Goal: Task Accomplishment & Management: Use online tool/utility

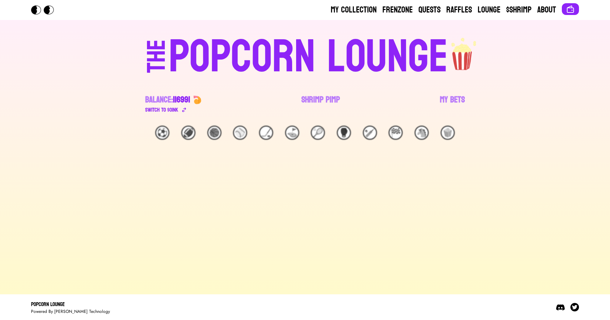
click at [187, 132] on div "🏈" at bounding box center [188, 133] width 14 height 14
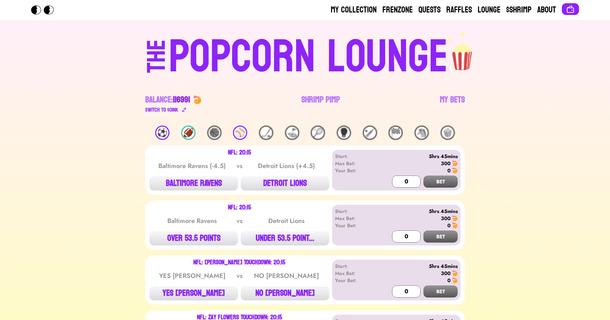
click at [187, 132] on div "🏈" at bounding box center [188, 133] width 14 height 14
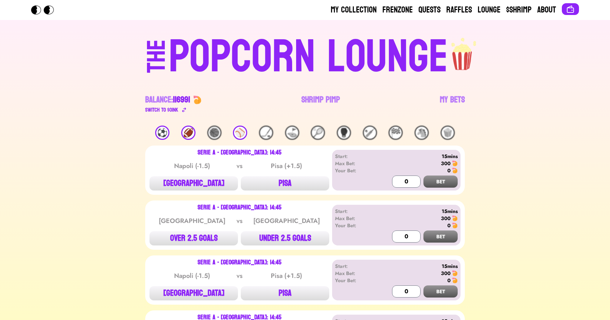
click at [187, 132] on div "🏈" at bounding box center [188, 133] width 14 height 14
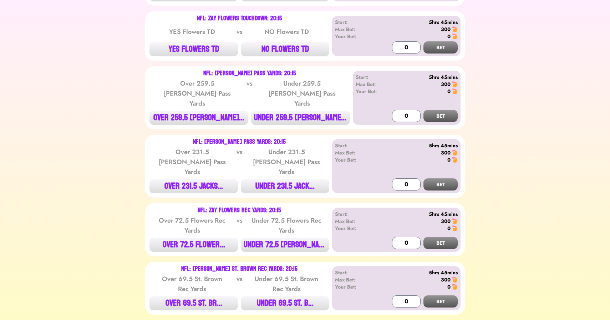
scroll to position [300, 0]
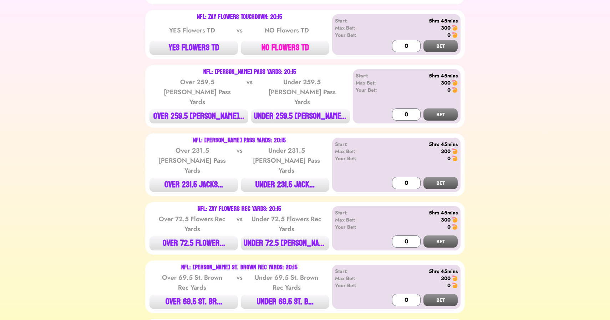
click at [294, 49] on button "NO FLOWERS TD" at bounding box center [285, 48] width 88 height 14
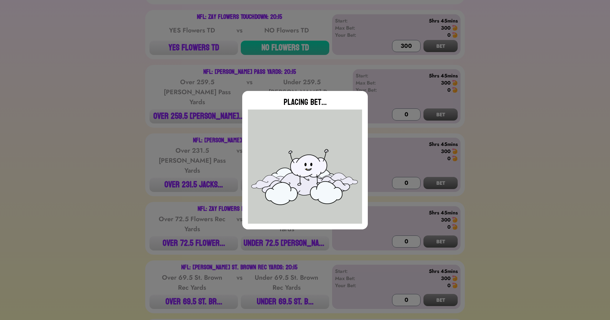
type input "0"
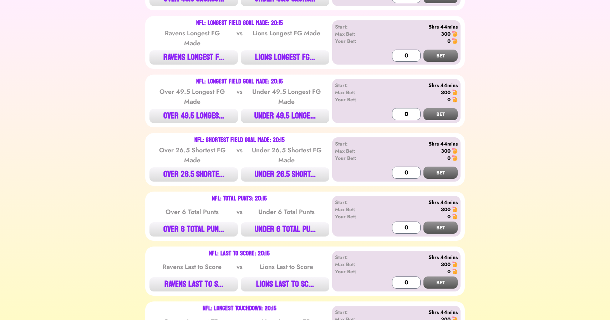
scroll to position [985, 0]
drag, startPoint x: 175, startPoint y: 165, endPoint x: 214, endPoint y: 161, distance: 39.4
click at [214, 207] on div "Over 6 Total Punts" at bounding box center [192, 212] width 72 height 10
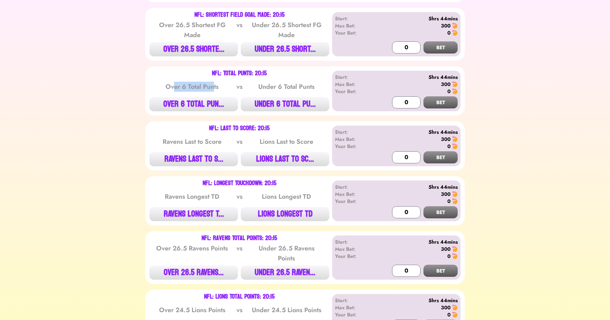
scroll to position [0, 0]
